Goal: Task Accomplishment & Management: Manage account settings

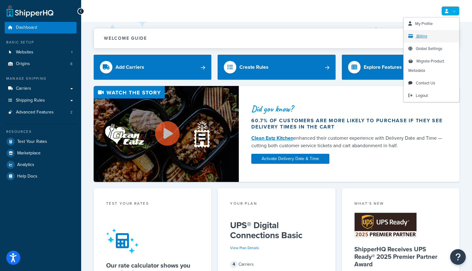
click at [437, 36] on link "Billing" at bounding box center [432, 36] width 56 height 12
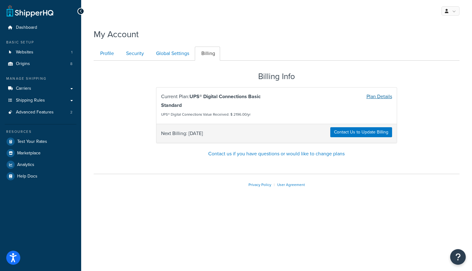
click at [381, 95] on link "Plan Details" at bounding box center [380, 96] width 26 height 7
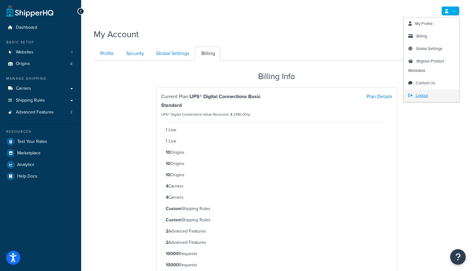
click at [423, 98] on span "Logout" at bounding box center [422, 95] width 12 height 6
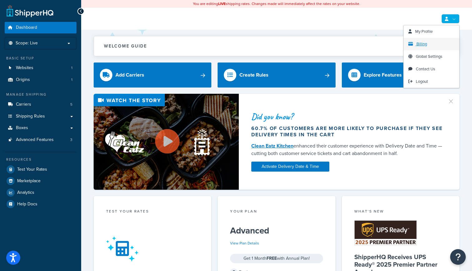
click at [436, 44] on link "Billing" at bounding box center [432, 44] width 56 height 12
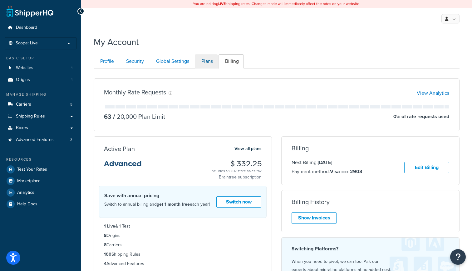
click at [211, 66] on link "Plans" at bounding box center [206, 61] width 23 height 14
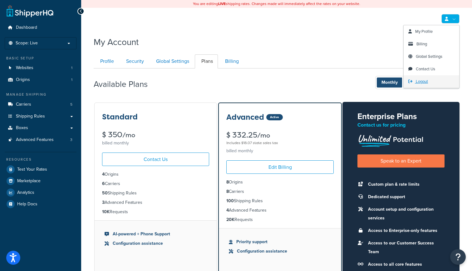
click at [429, 82] on link "Logout" at bounding box center [432, 81] width 56 height 12
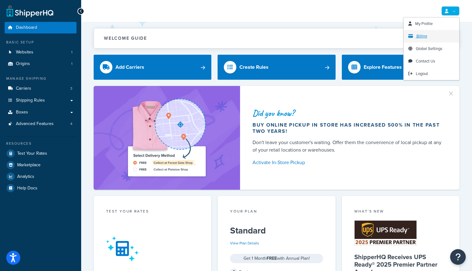
click at [437, 38] on link "Billing" at bounding box center [432, 36] width 56 height 12
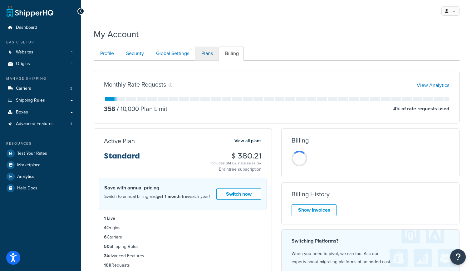
click at [210, 55] on link "Plans" at bounding box center [206, 54] width 23 height 14
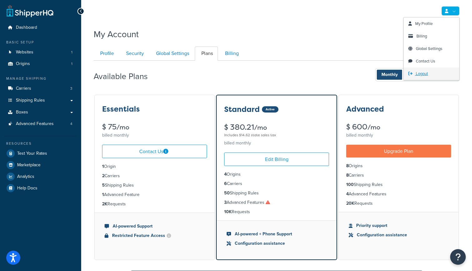
click at [421, 71] on span "Logout" at bounding box center [422, 74] width 12 height 6
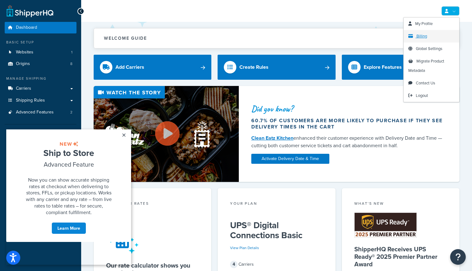
click at [434, 34] on link "Billing" at bounding box center [432, 36] width 56 height 12
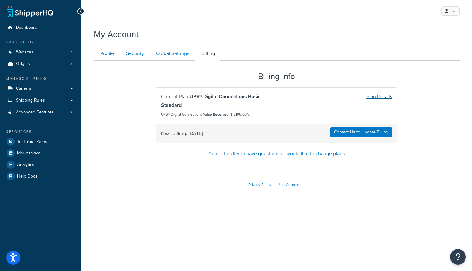
click at [379, 96] on link "Plan Details" at bounding box center [380, 96] width 26 height 7
click at [381, 97] on link "Plan Details" at bounding box center [380, 96] width 26 height 7
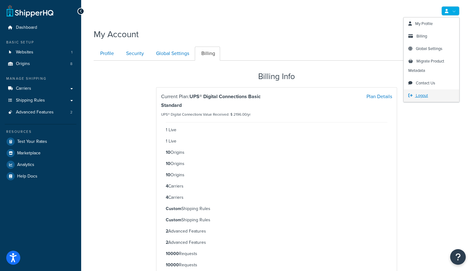
click at [422, 96] on span "Logout" at bounding box center [422, 95] width 12 height 6
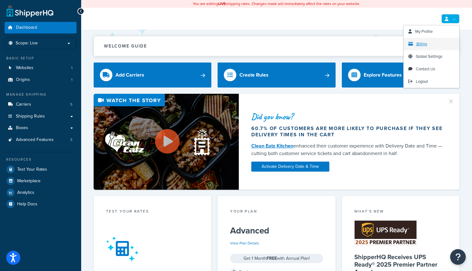
click at [433, 42] on link "Billing" at bounding box center [432, 44] width 56 height 12
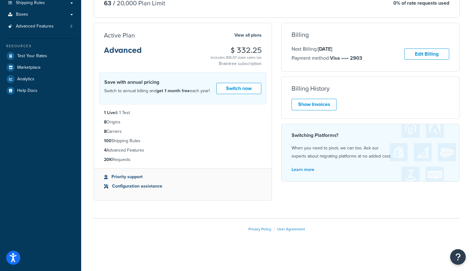
scroll to position [113, 0]
